Goal: Task Accomplishment & Management: Manage account settings

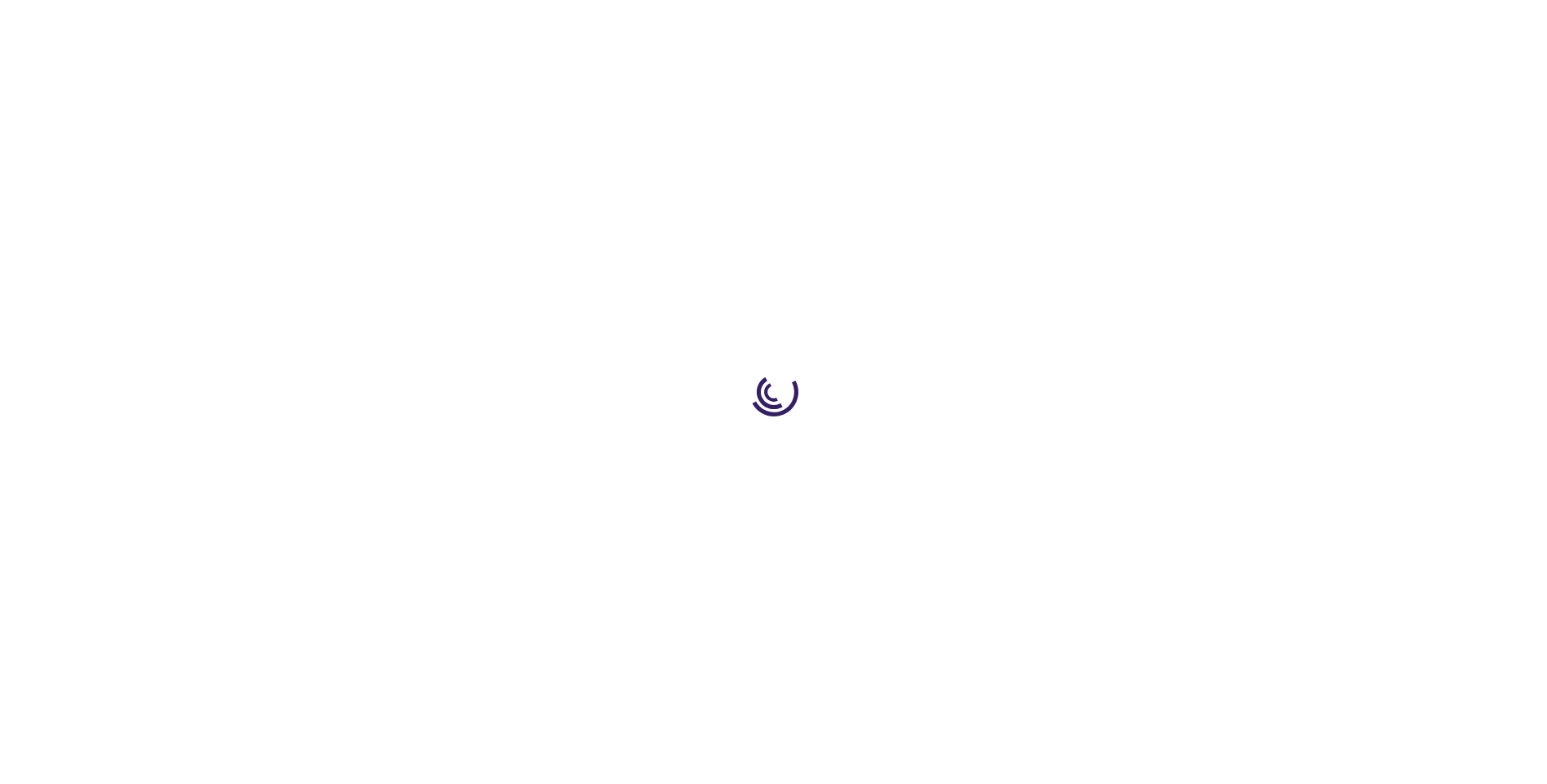
drag, startPoint x: 0, startPoint y: 0, endPoint x: 473, endPoint y: 222, distance: 522.5
click at [474, 223] on div at bounding box center [773, 392] width 1547 height 784
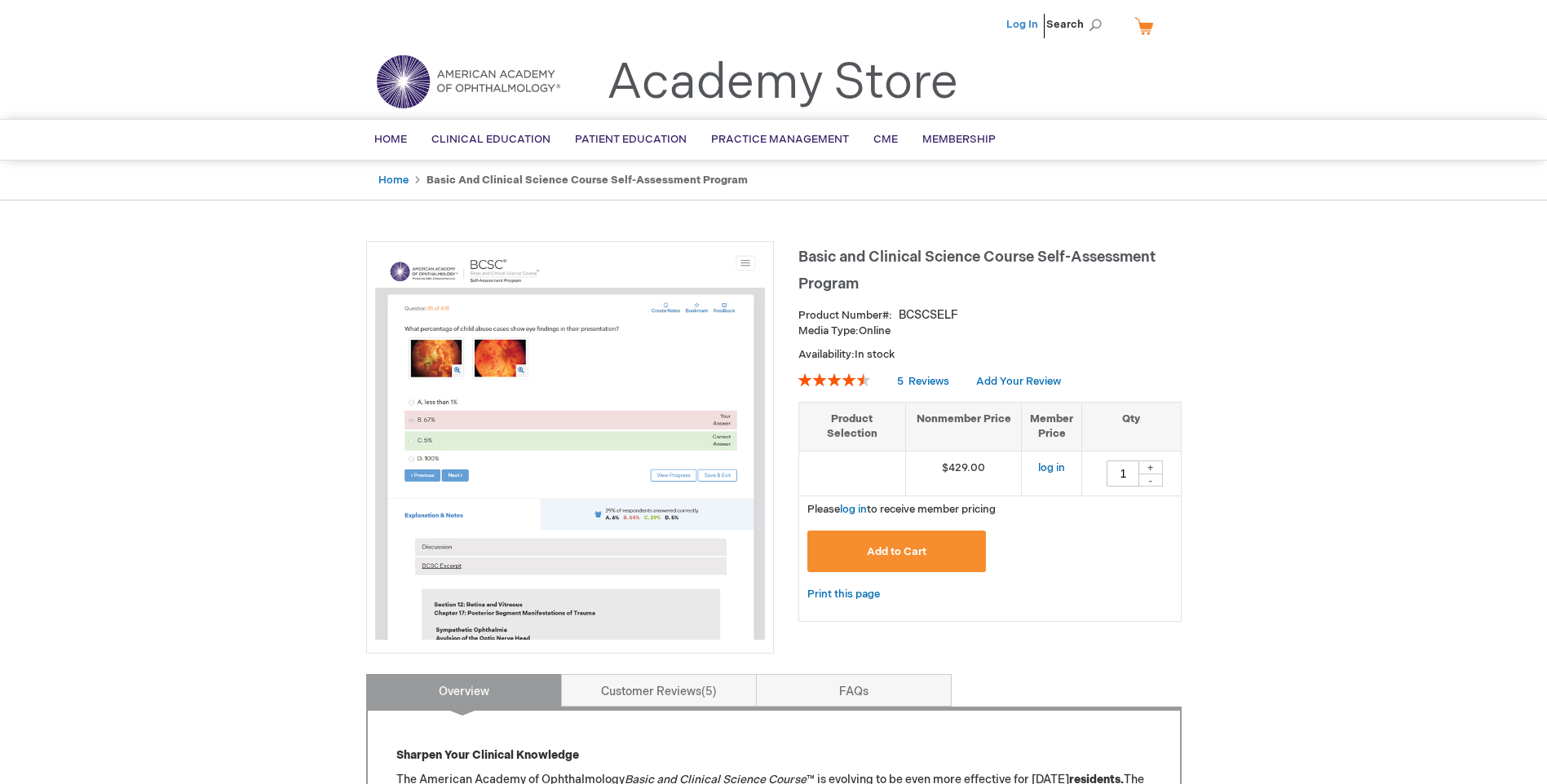
click at [1024, 21] on link "Log In" at bounding box center [1022, 25] width 32 height 13
click at [969, 22] on span "[PERSON_NAME]" at bounding box center [941, 25] width 90 height 13
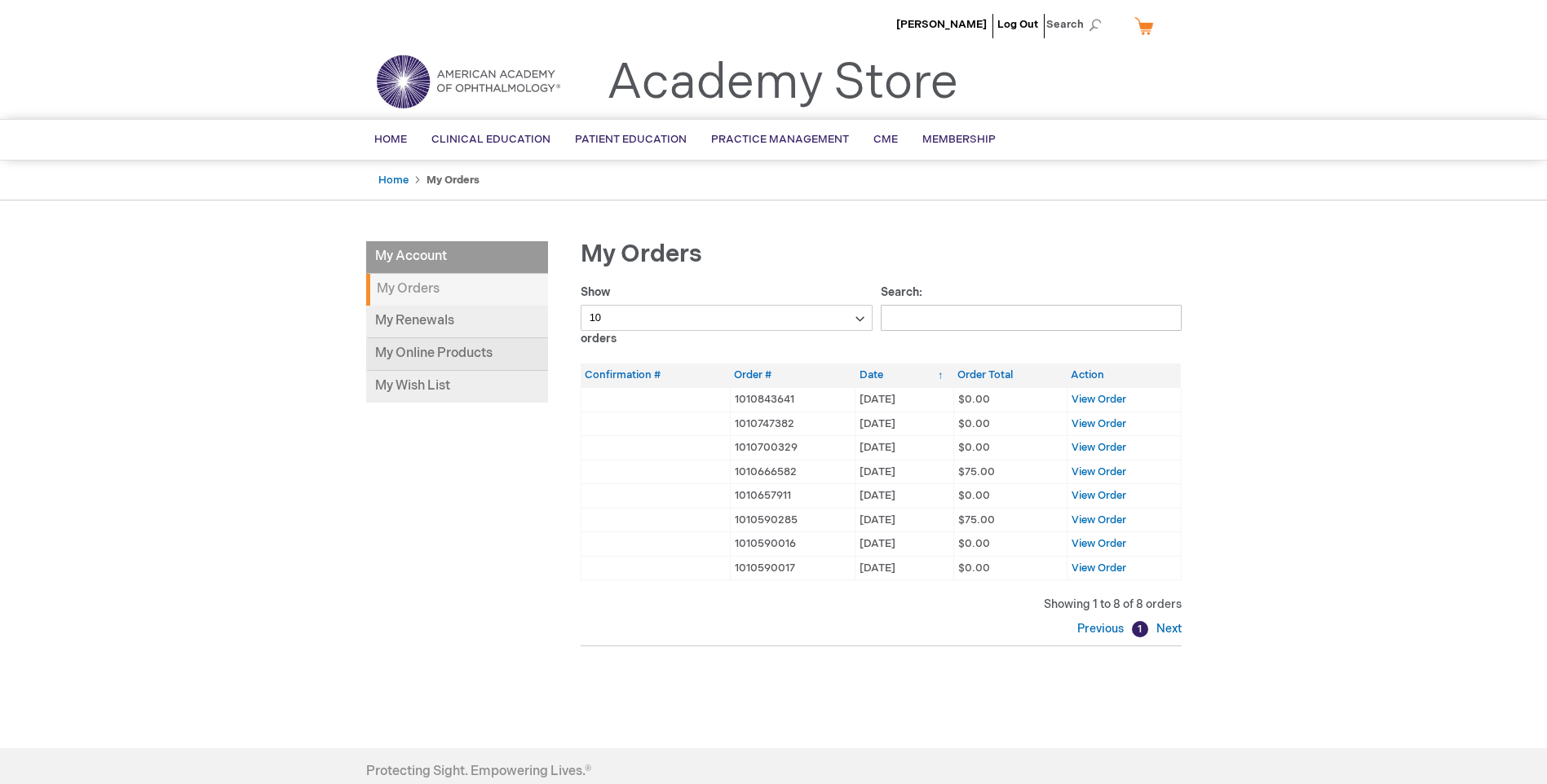
click at [415, 355] on link "My Online Products" at bounding box center [457, 354] width 182 height 32
